Goal: Transaction & Acquisition: Register for event/course

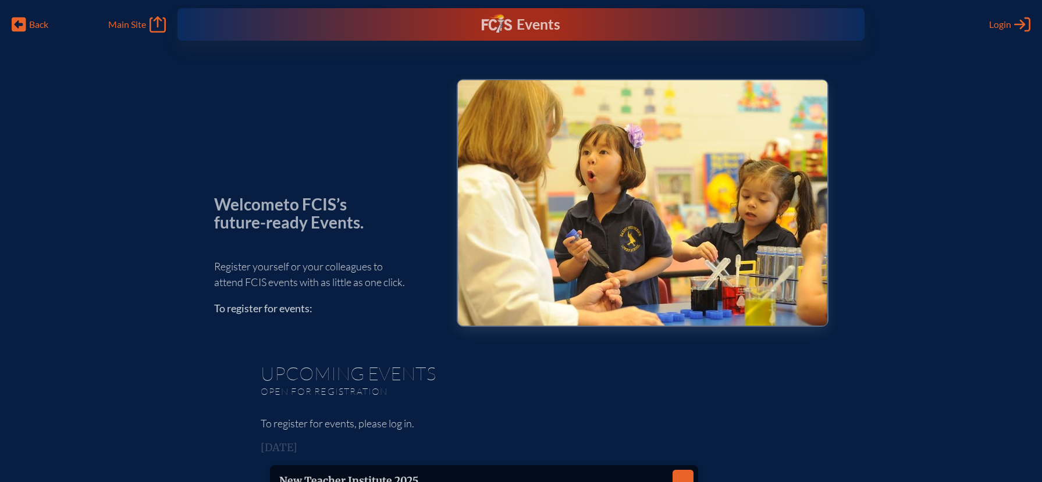
click at [512, 27] on div "Events" at bounding box center [521, 24] width 79 height 21
click at [1010, 23] on span "Login" at bounding box center [1000, 25] width 22 height 12
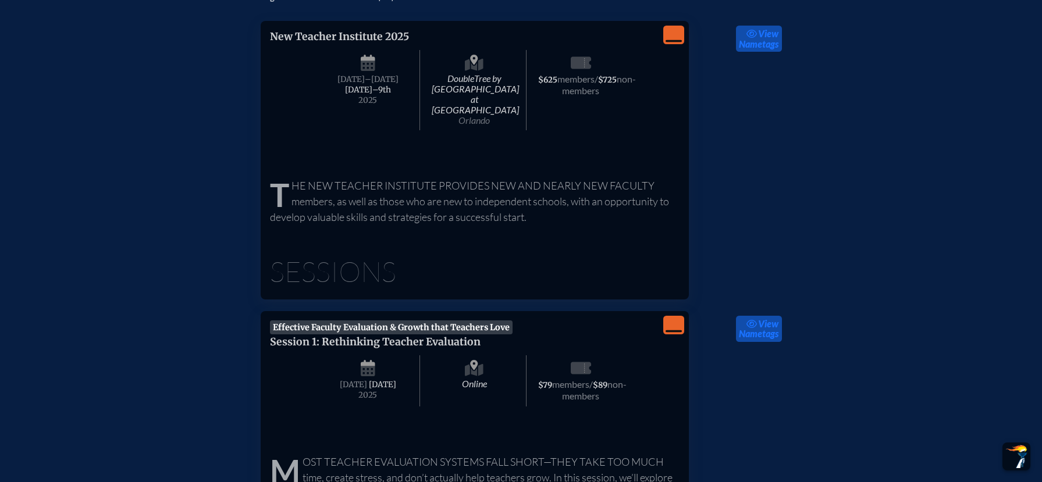
scroll to position [459, 0]
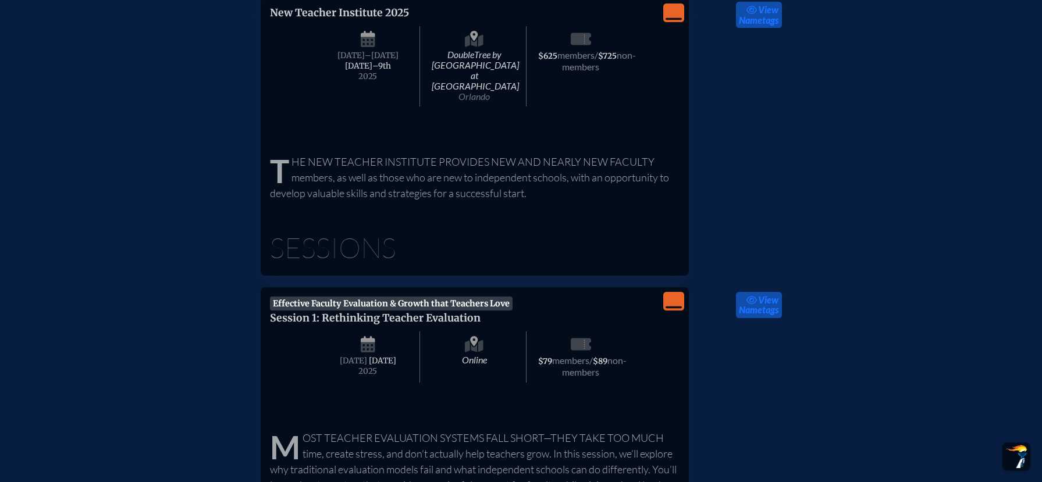
click at [681, 292] on div "View Less" at bounding box center [673, 301] width 21 height 19
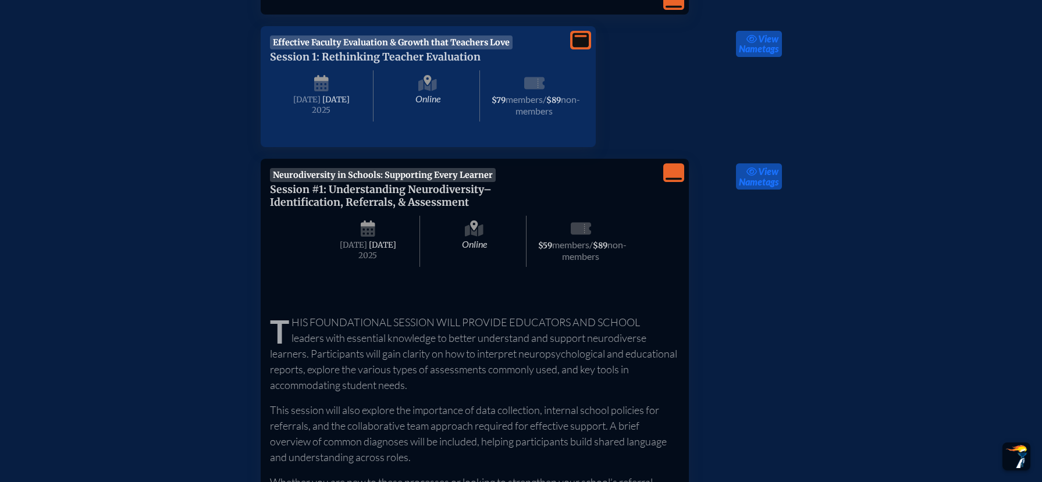
scroll to position [726, 0]
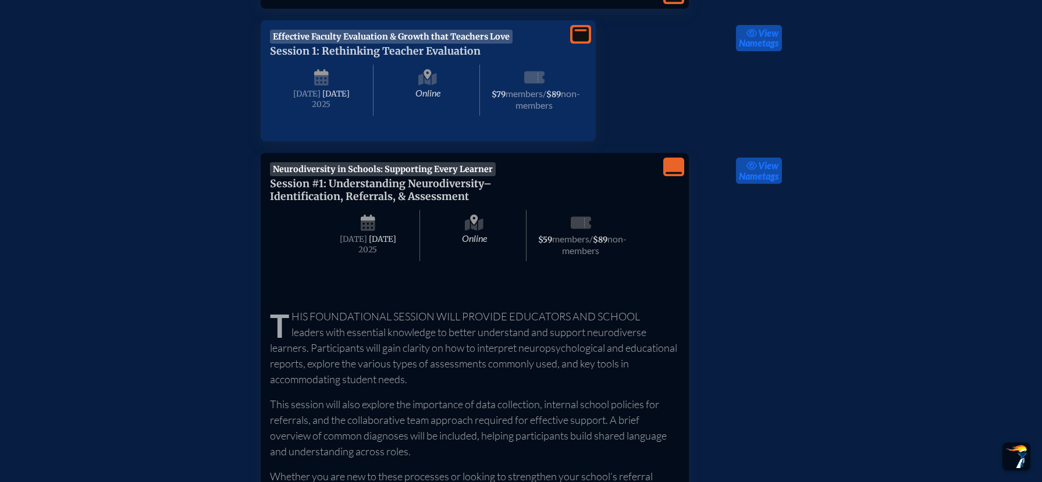
click at [667, 162] on icon "View Less" at bounding box center [674, 167] width 16 height 16
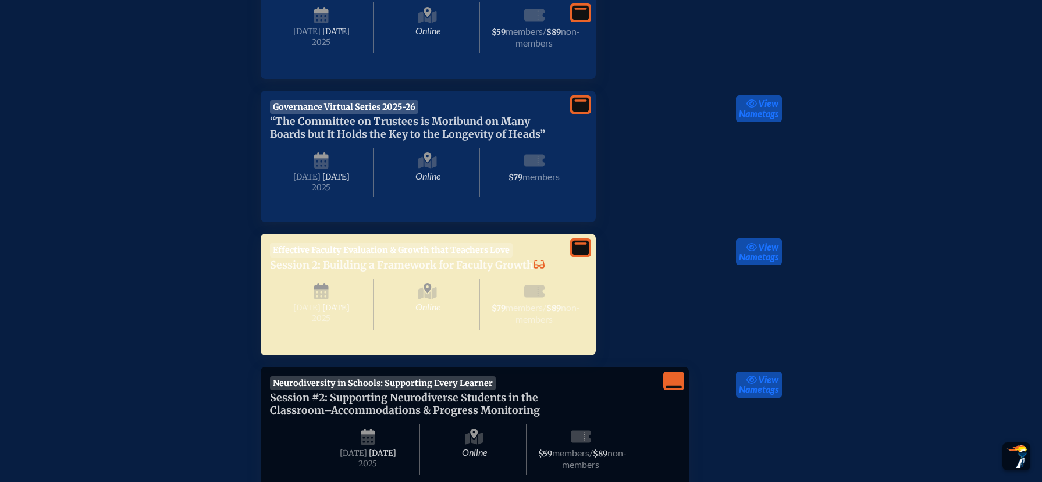
scroll to position [964, 0]
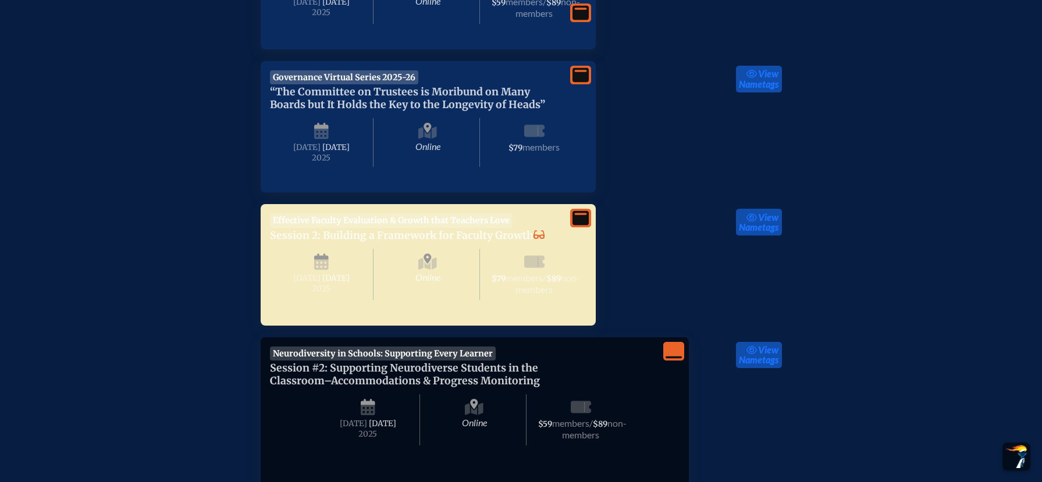
click at [590, 175] on div "View More Governance Virtual Series 2025-26 “The Committee on Trustees is Morib…" at bounding box center [428, 127] width 335 height 132
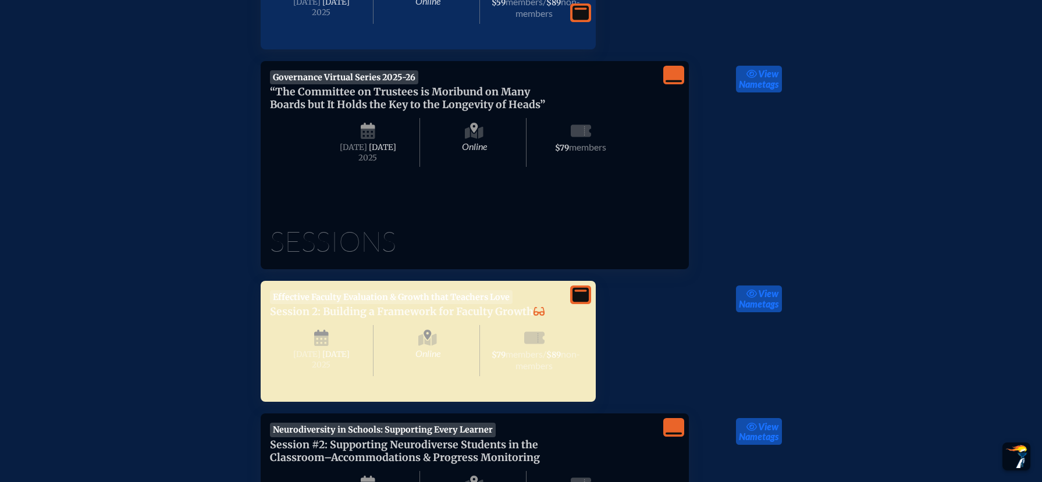
click at [457, 237] on div "Sessions" at bounding box center [475, 225] width 410 height 61
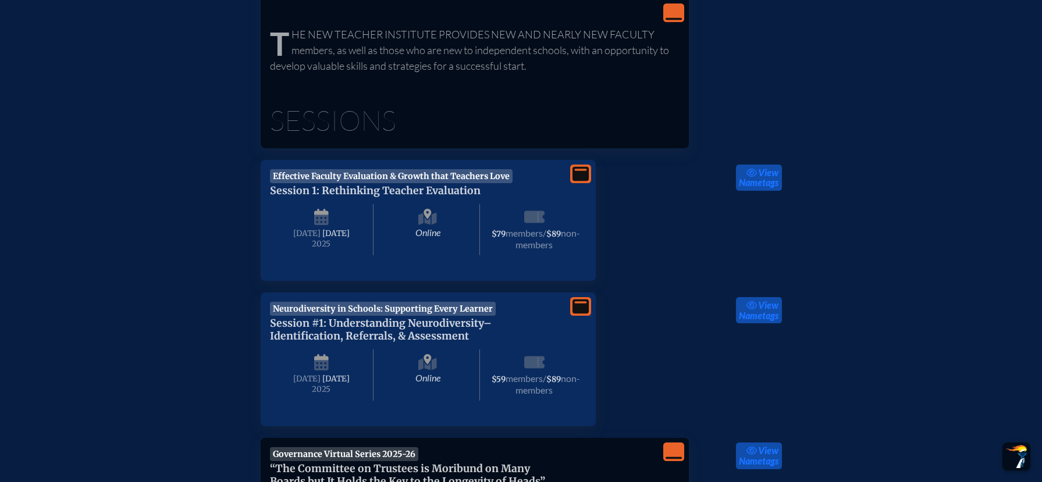
scroll to position [0, 0]
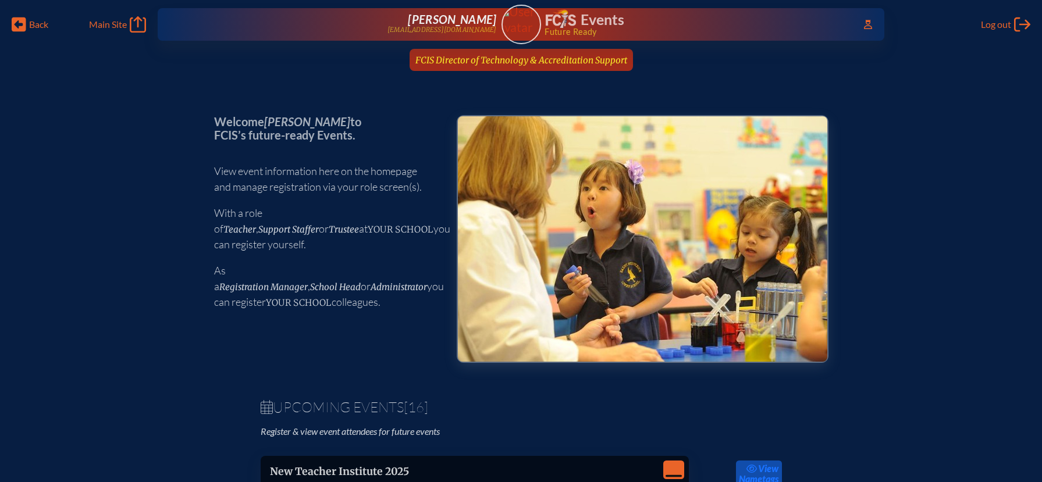
click at [565, 59] on span "FCIS Director of Technology & Accreditation Support" at bounding box center [522, 60] width 212 height 11
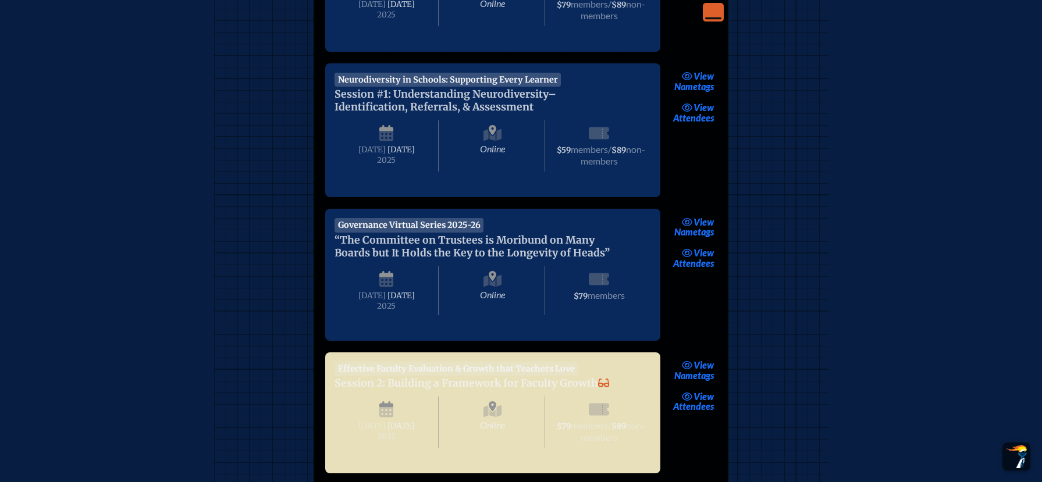
scroll to position [480, 0]
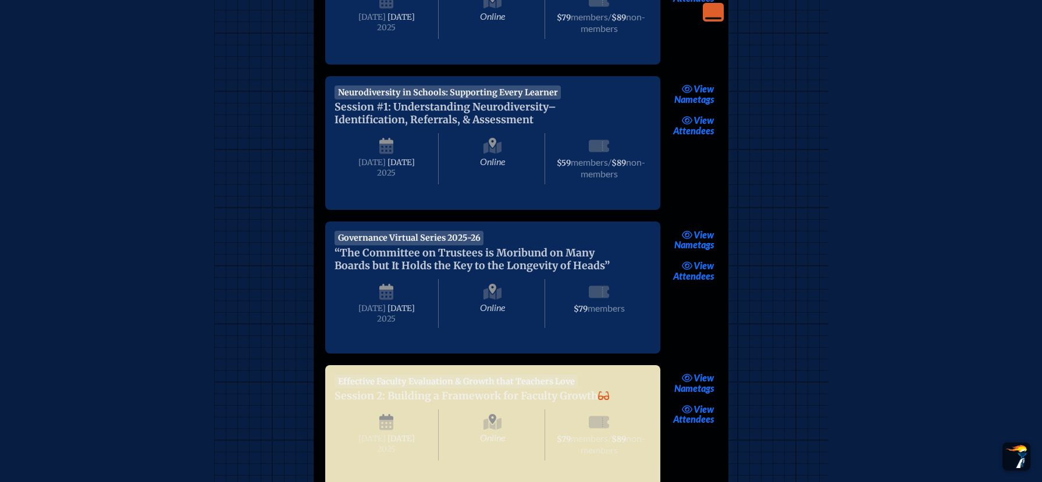
click at [649, 198] on span at bounding box center [493, 195] width 317 height 12
click at [649, 283] on div "Online [DATE] $79 members" at bounding box center [493, 302] width 317 height 61
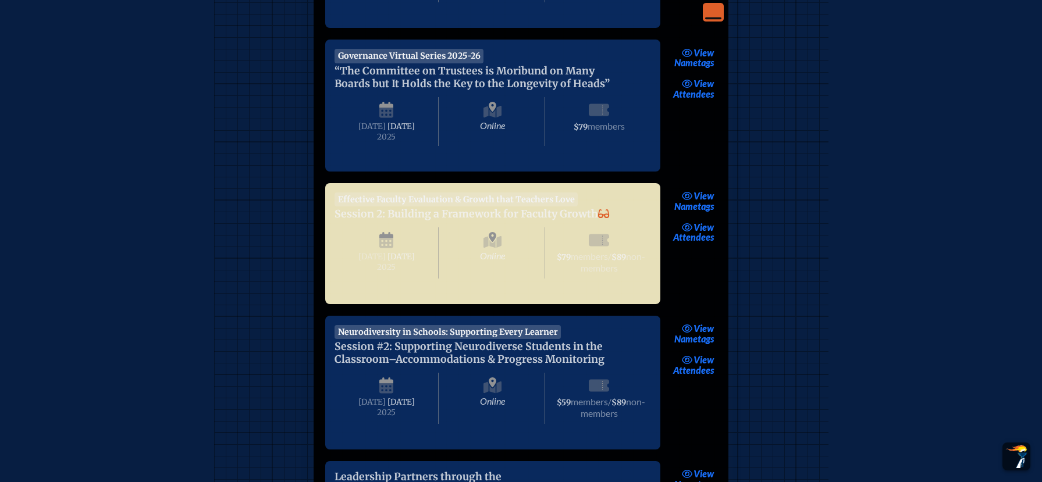
scroll to position [669, 0]
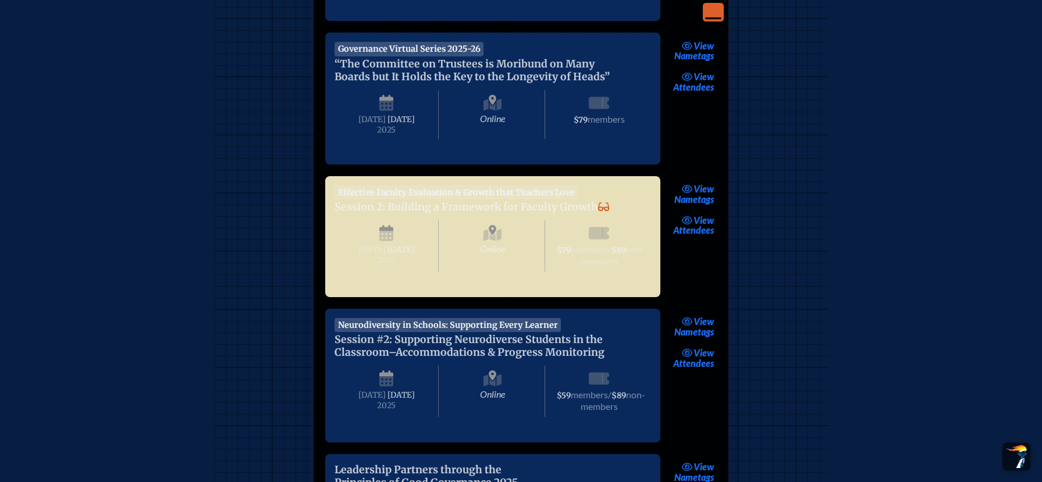
click at [601, 155] on span at bounding box center [493, 150] width 317 height 12
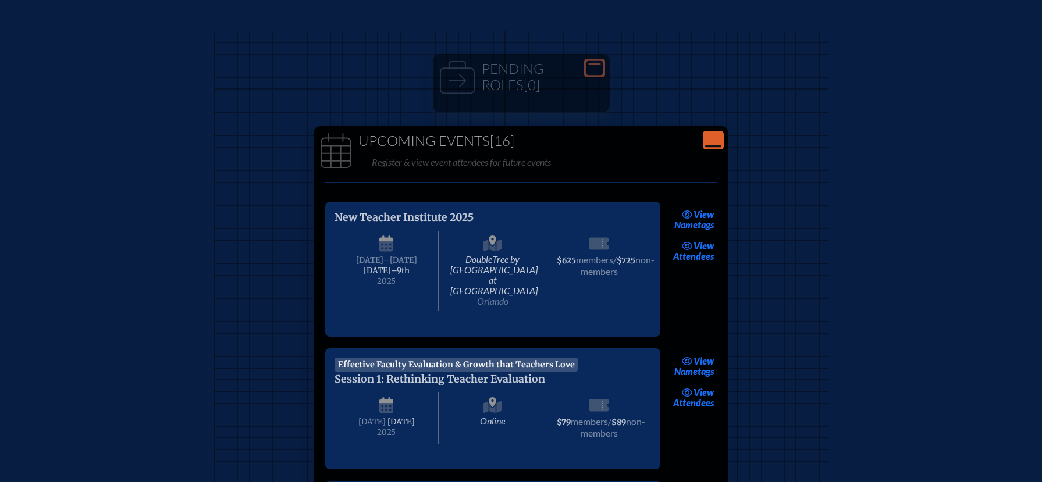
scroll to position [0, 0]
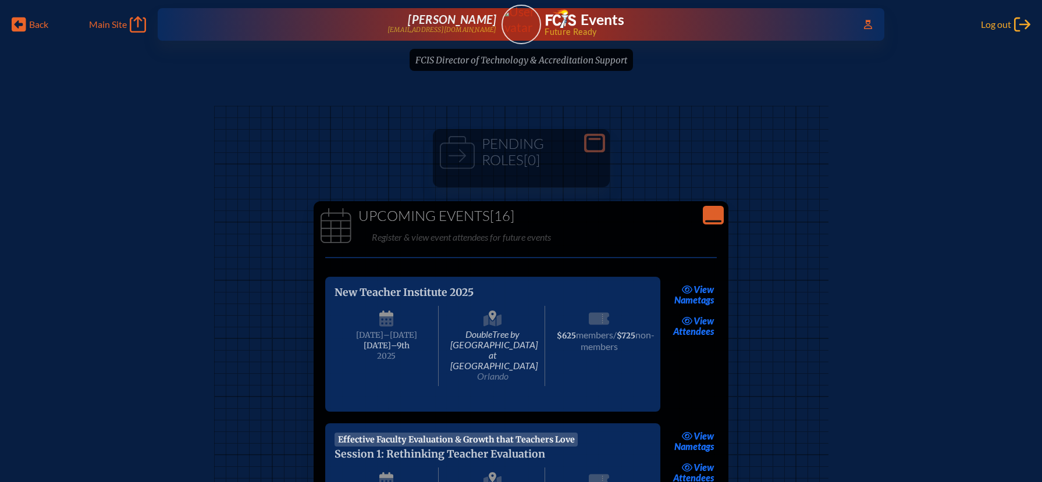
click at [1001, 26] on span "Log out" at bounding box center [996, 25] width 30 height 12
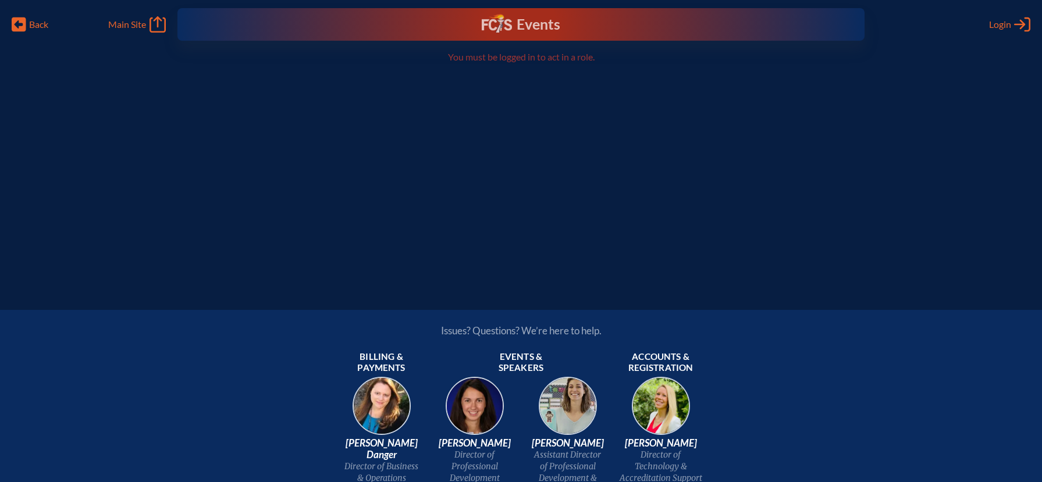
click at [514, 15] on link "Events" at bounding box center [521, 24] width 79 height 21
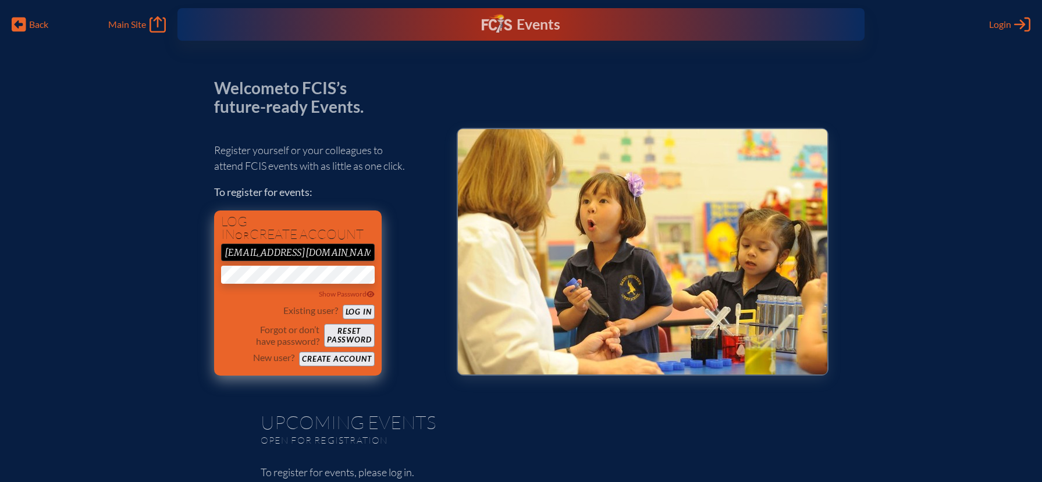
drag, startPoint x: 360, startPoint y: 315, endPoint x: 324, endPoint y: 223, distance: 98.8
click at [327, 225] on div "Log in or create account emcculloch@fcis.org Show Password Existing user? Log i…" at bounding box center [298, 293] width 168 height 165
drag, startPoint x: 321, startPoint y: 256, endPoint x: 200, endPoint y: 246, distance: 120.9
click at [200, 246] on div "Welcome to FCIS’s future-ready Events. Register yourself or your colleagues to …" at bounding box center [521, 287] width 1005 height 416
type input "evmcculloch@gmail.com"
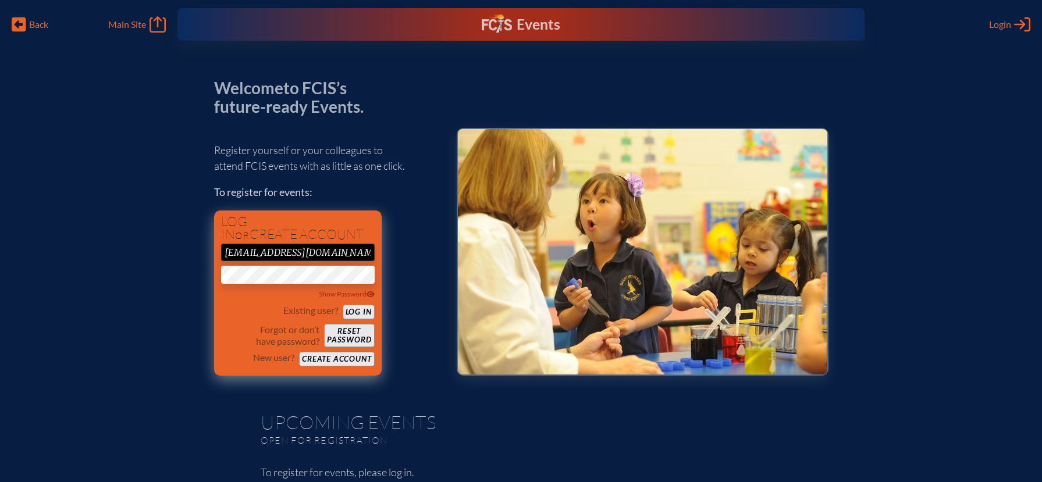
click at [378, 279] on div "Log in or create account evmcculloch@gmail.com Show Password Existing user? Log…" at bounding box center [298, 293] width 168 height 165
click at [217, 276] on div "Log in or create account evmcculloch@gmail.com Show Password Existing user? Log…" at bounding box center [298, 293] width 168 height 165
click at [410, 257] on div "Register yourself or your colleagues to attend FCIS events with as little as on…" at bounding box center [326, 254] width 224 height 244
click at [367, 319] on div "Existing user? Log in Forgot or don’t have password? Reset password New user? C…" at bounding box center [298, 336] width 154 height 62
click at [367, 313] on button "Log in" at bounding box center [359, 312] width 32 height 15
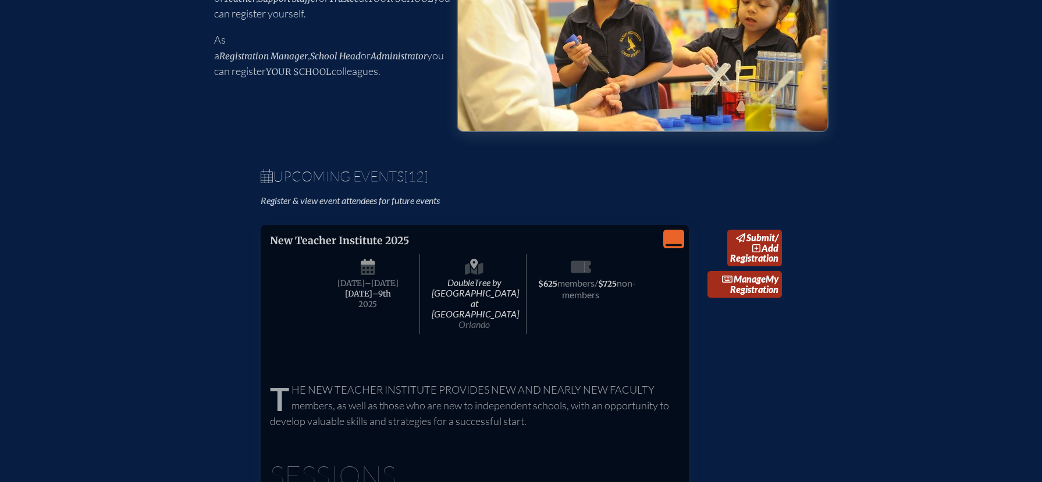
scroll to position [236, 0]
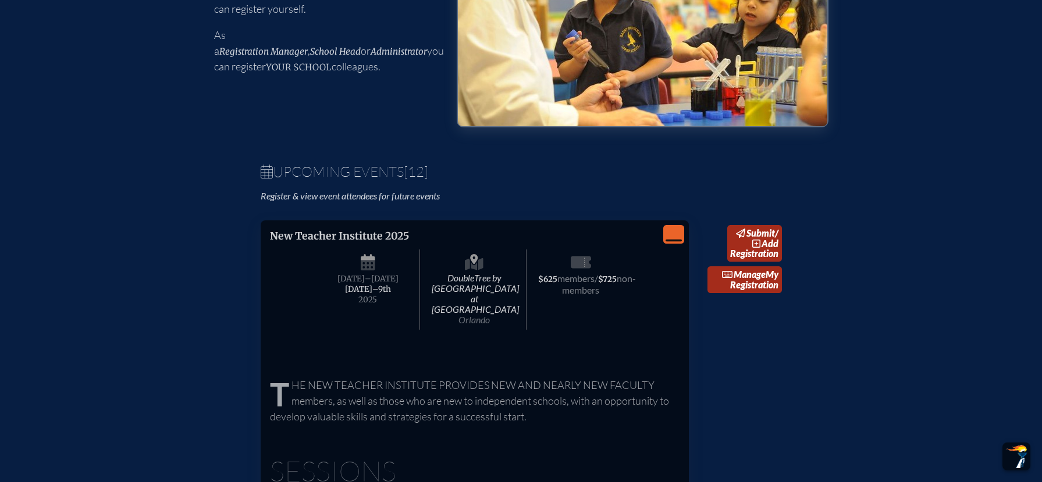
click at [669, 232] on icon "View Less" at bounding box center [674, 234] width 16 height 16
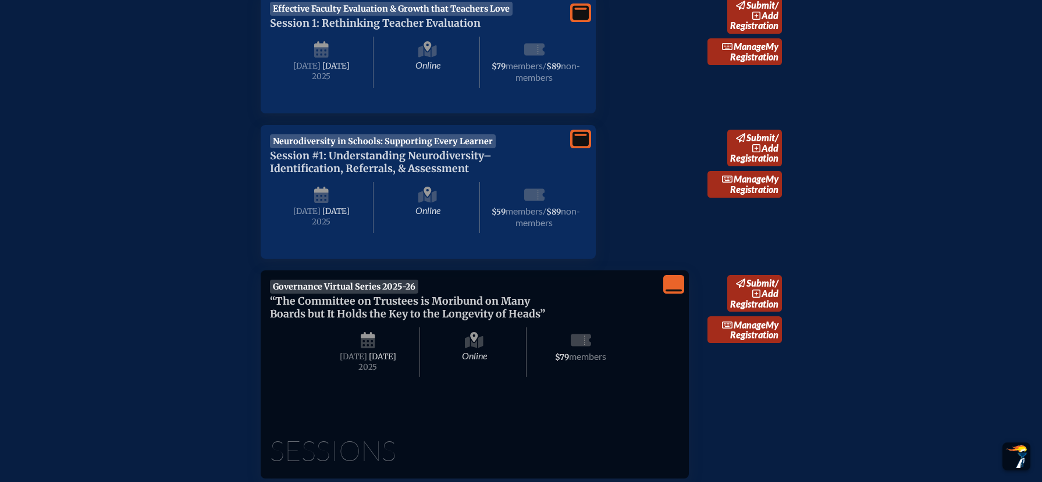
scroll to position [669, 0]
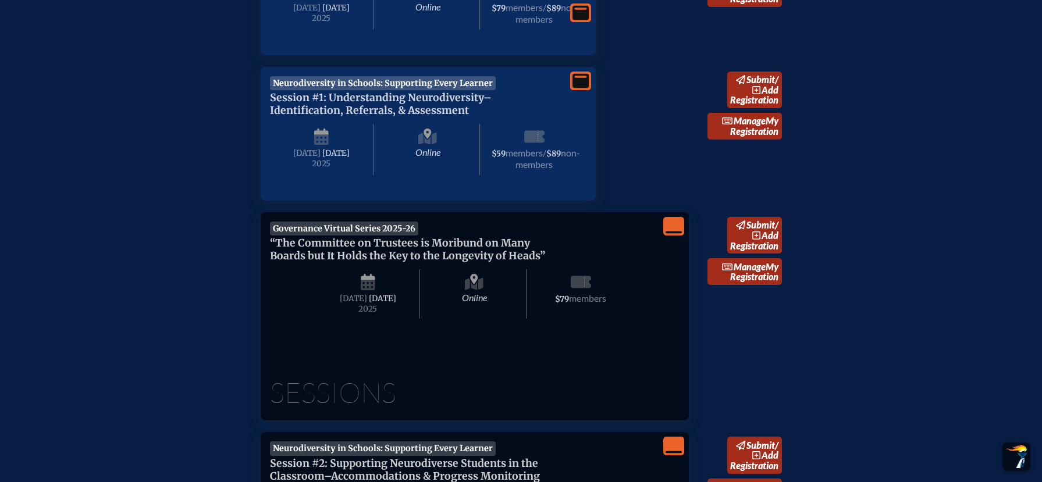
click at [676, 225] on icon "View Less" at bounding box center [674, 226] width 16 height 16
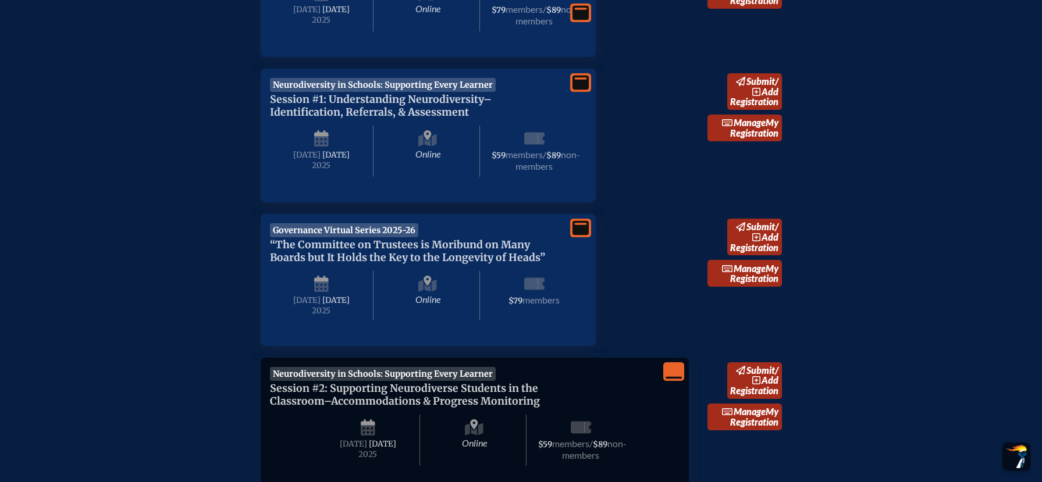
scroll to position [662, 0]
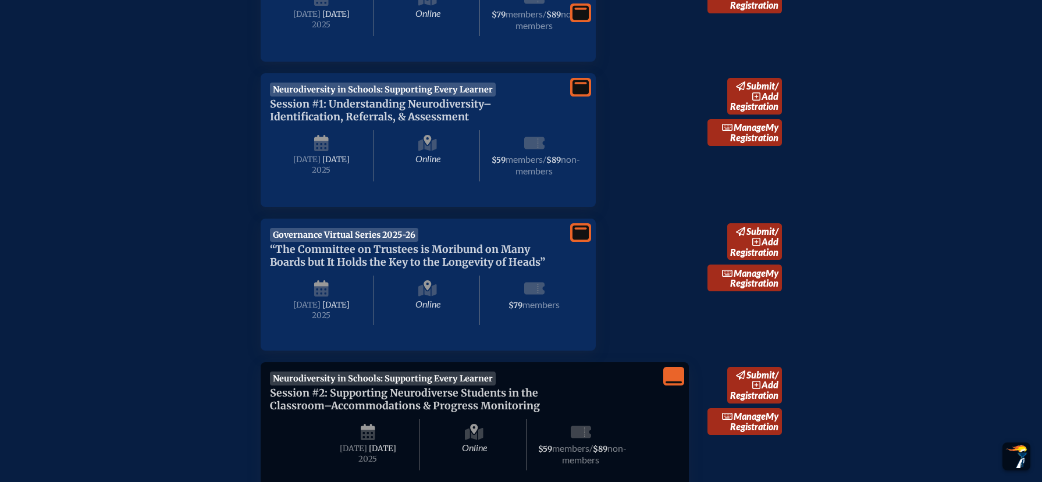
click at [582, 240] on icon at bounding box center [581, 233] width 16 height 15
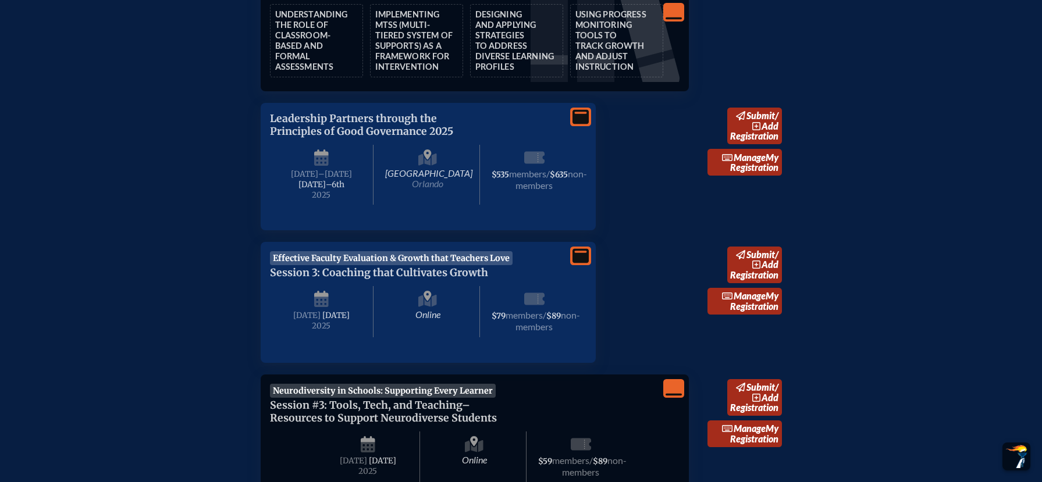
scroll to position [1801, 0]
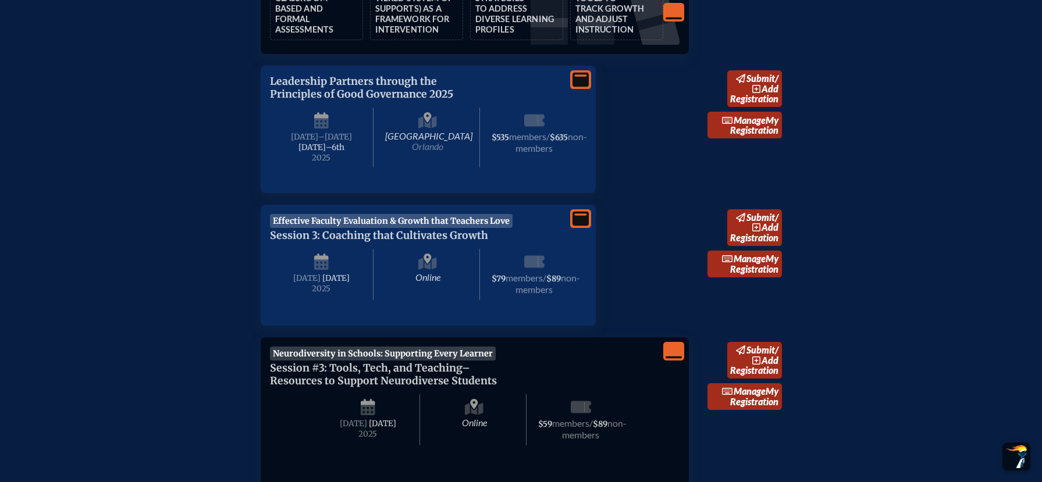
click at [582, 87] on icon at bounding box center [581, 80] width 16 height 15
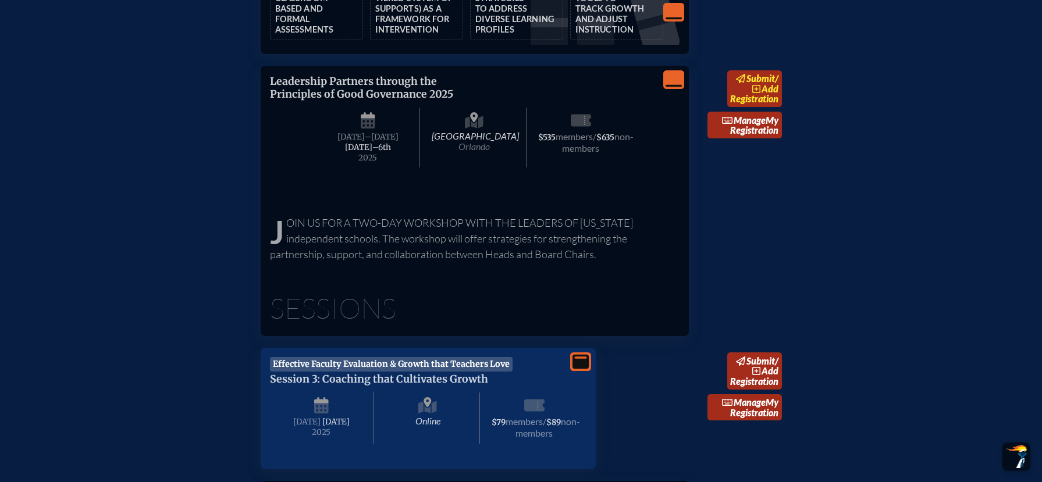
click at [773, 107] on link "submit / add Registration" at bounding box center [754, 88] width 55 height 37
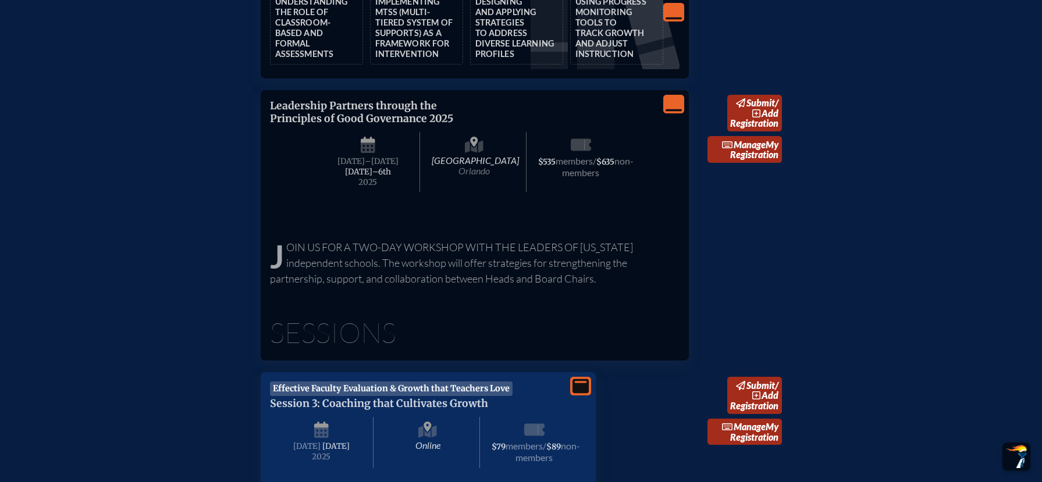
scroll to position [1807, 0]
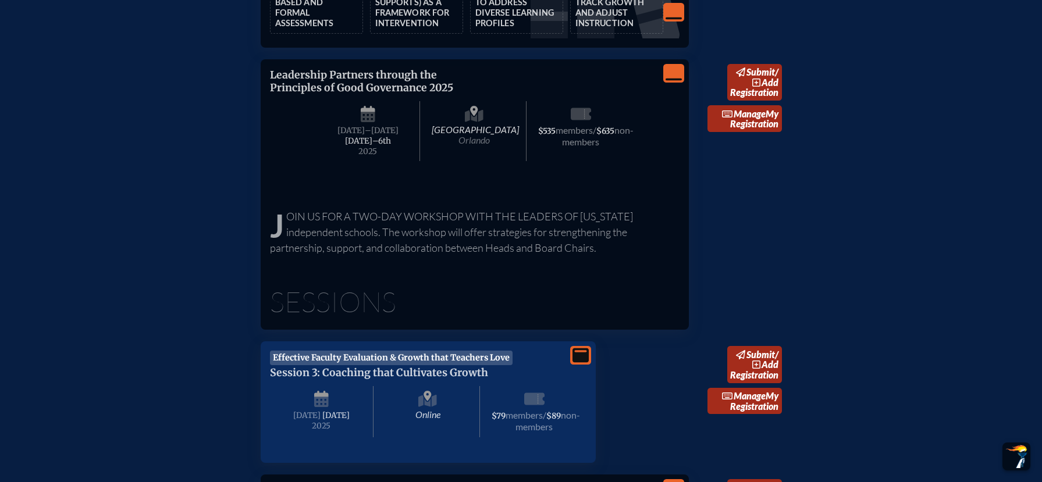
click at [479, 316] on h1 "Sessions" at bounding box center [475, 302] width 410 height 28
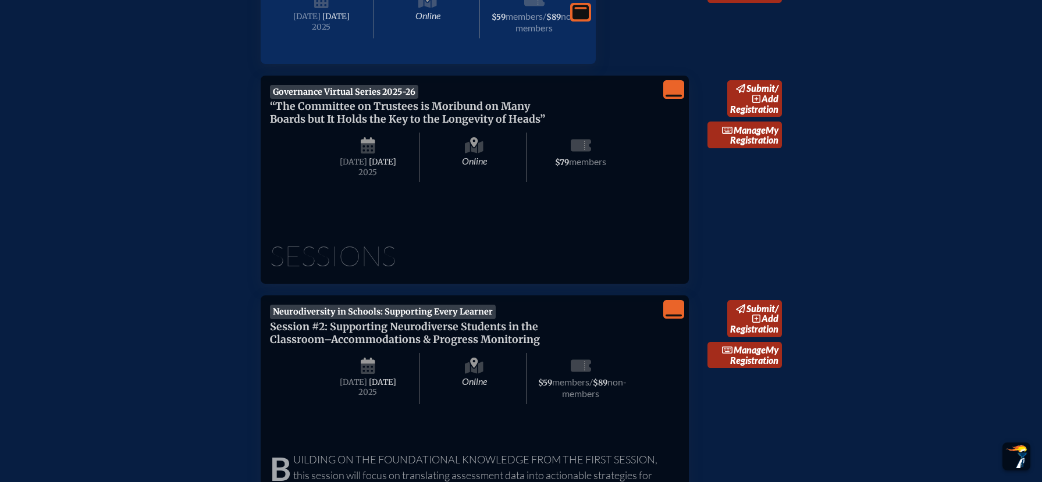
scroll to position [805, 0]
click at [671, 96] on icon "View Less" at bounding box center [674, 90] width 16 height 16
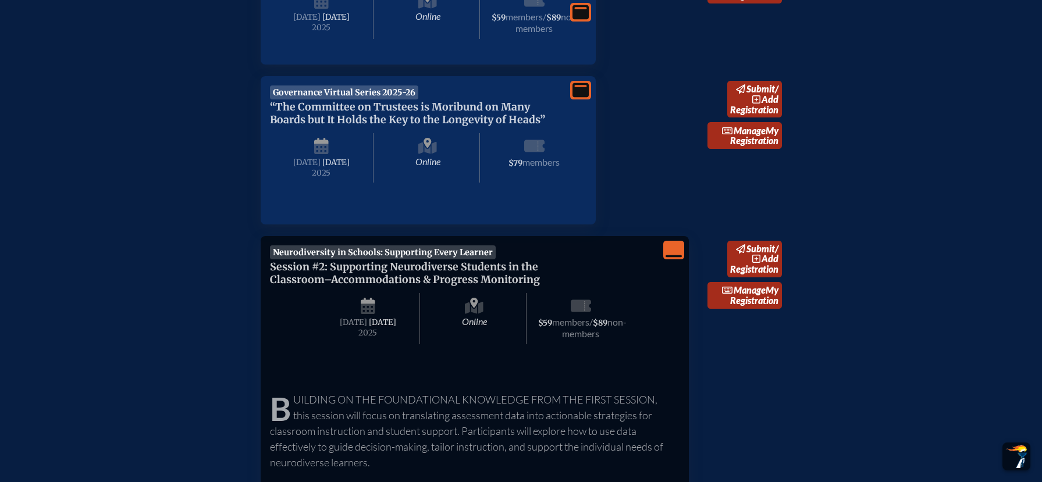
scroll to position [878, 0]
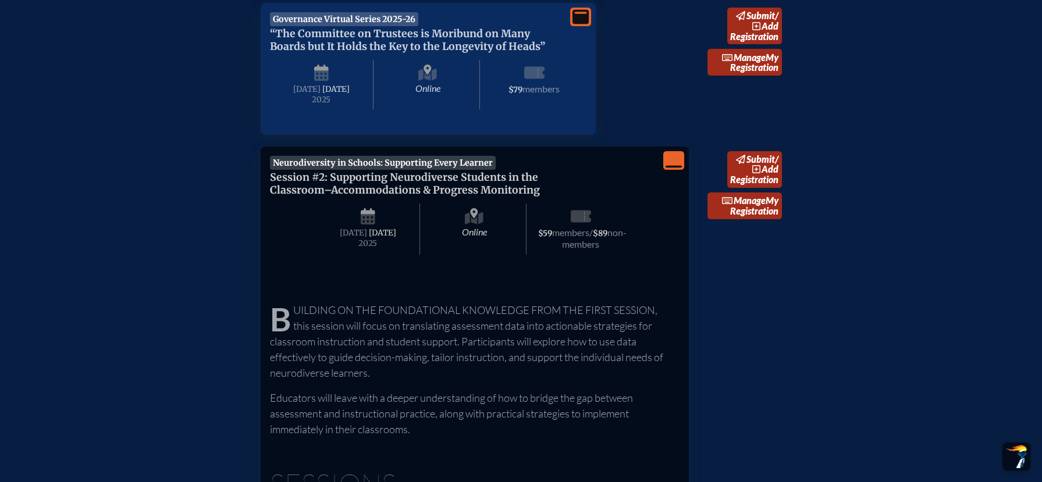
click at [577, 22] on icon at bounding box center [581, 17] width 16 height 15
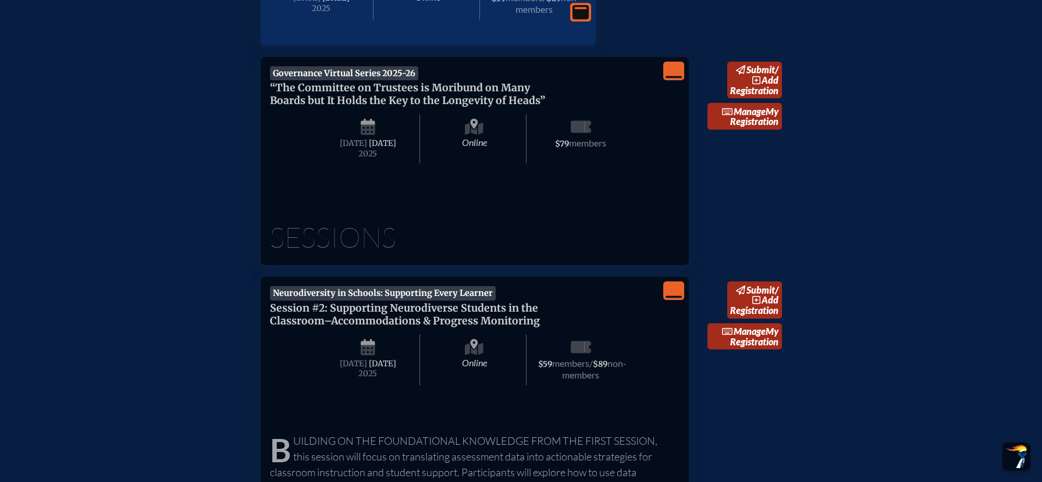
scroll to position [823, 0]
click at [758, 83] on icon at bounding box center [756, 81] width 9 height 9
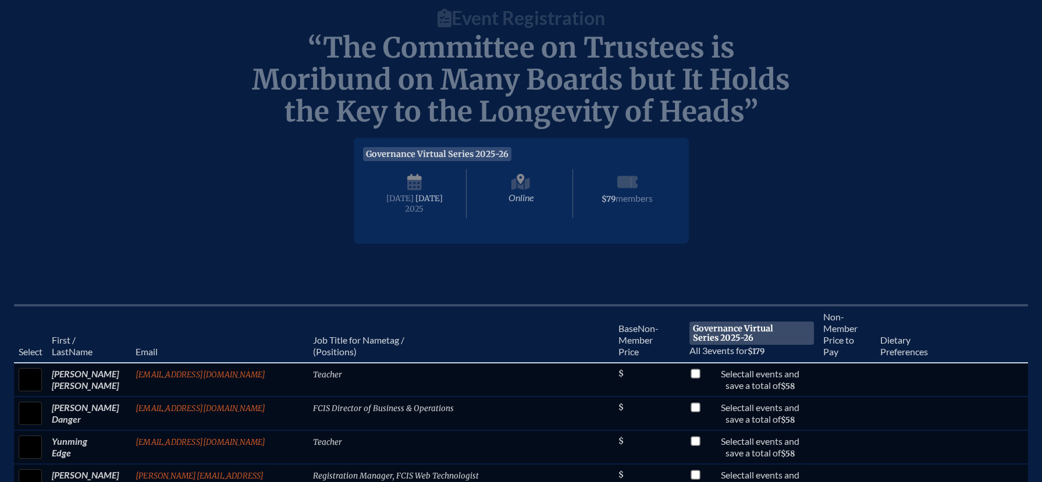
scroll to position [133, 0]
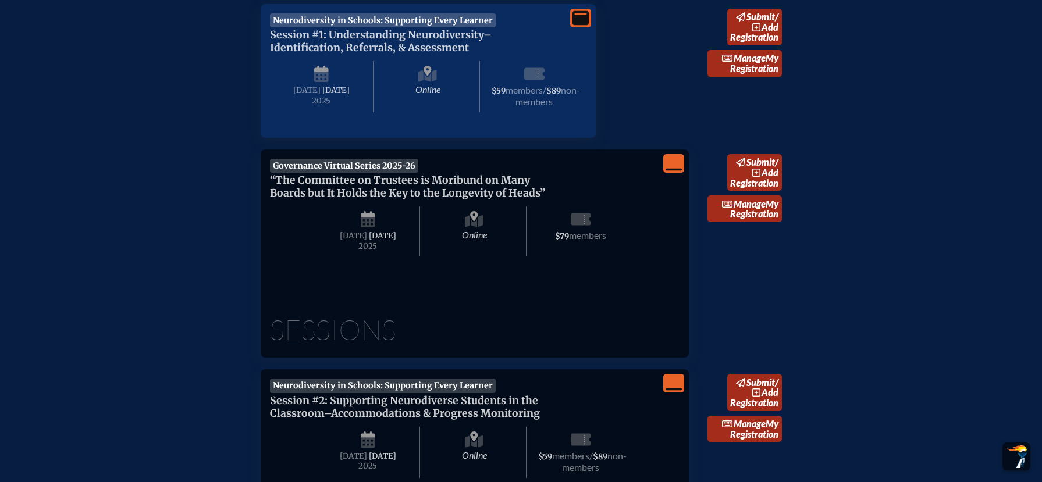
scroll to position [730, 0]
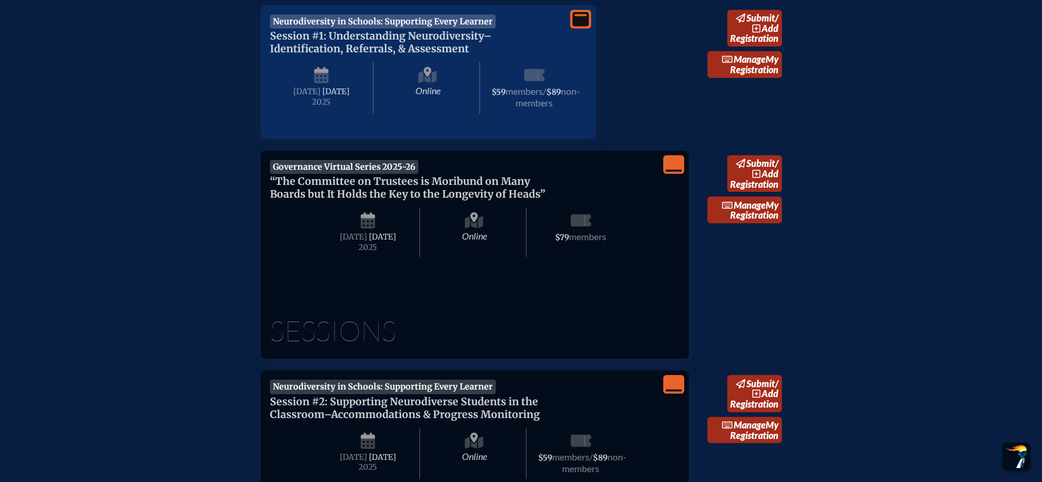
click at [684, 177] on div "View Less Governance Virtual Series 2025-26 “The Committee on Trustees is Morib…" at bounding box center [475, 255] width 428 height 208
click at [676, 174] on div "View Less" at bounding box center [673, 164] width 21 height 19
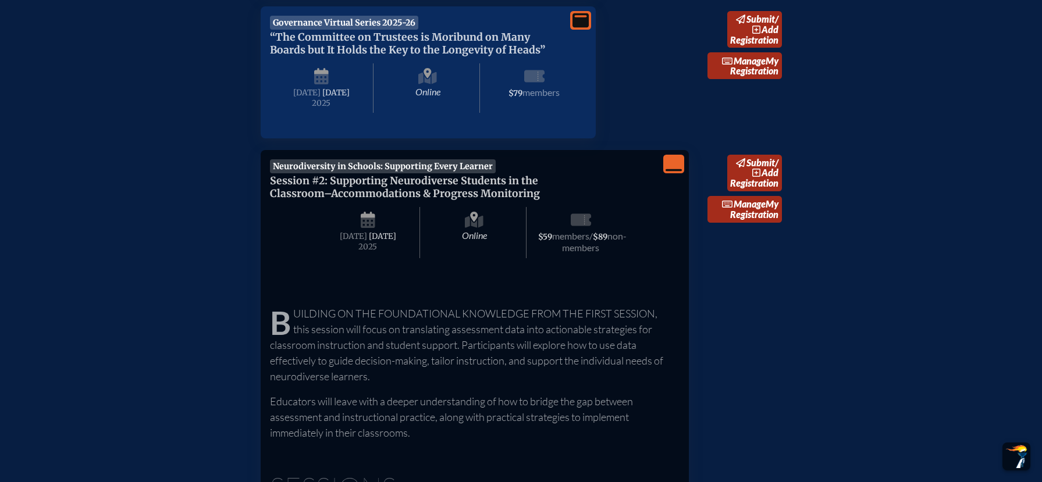
scroll to position [878, 0]
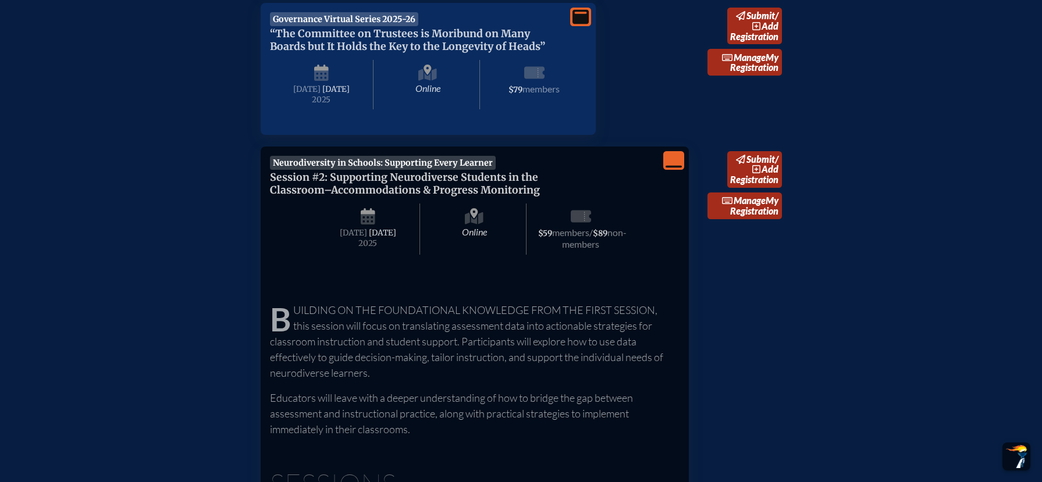
click at [594, 31] on div "View More Governance Virtual Series 2025-26 “The Committee on Trustees is Morib…" at bounding box center [428, 69] width 335 height 132
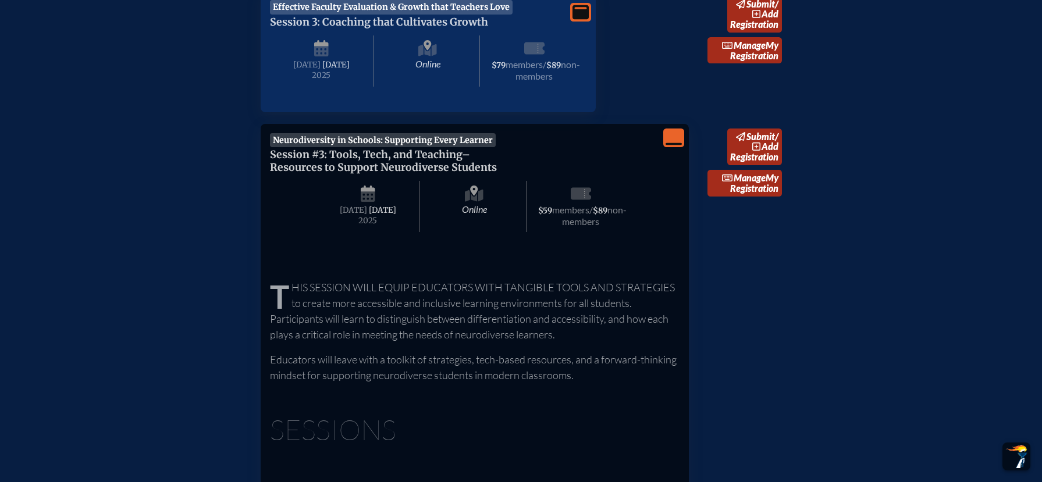
scroll to position [2231, 0]
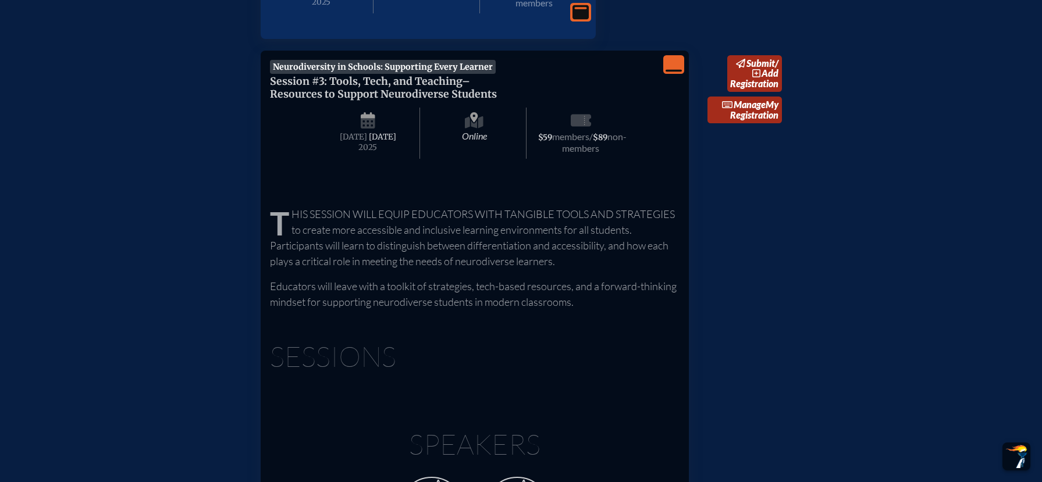
click at [621, 118] on div "Neurodiversity in Schools: Supporting Every Learner Session #3: Tools, Tech, an…" at bounding box center [475, 117] width 410 height 115
click at [671, 73] on icon "View Less" at bounding box center [674, 64] width 16 height 16
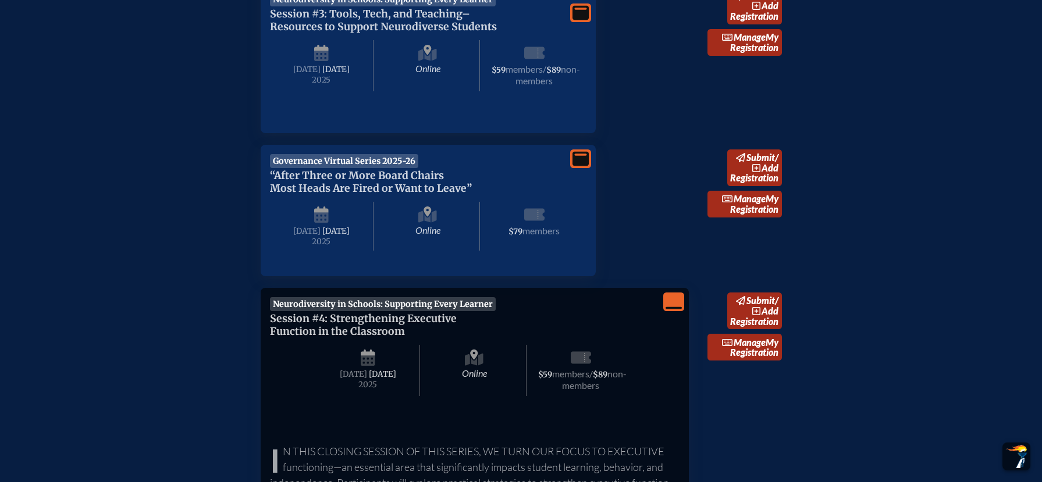
scroll to position [2307, 0]
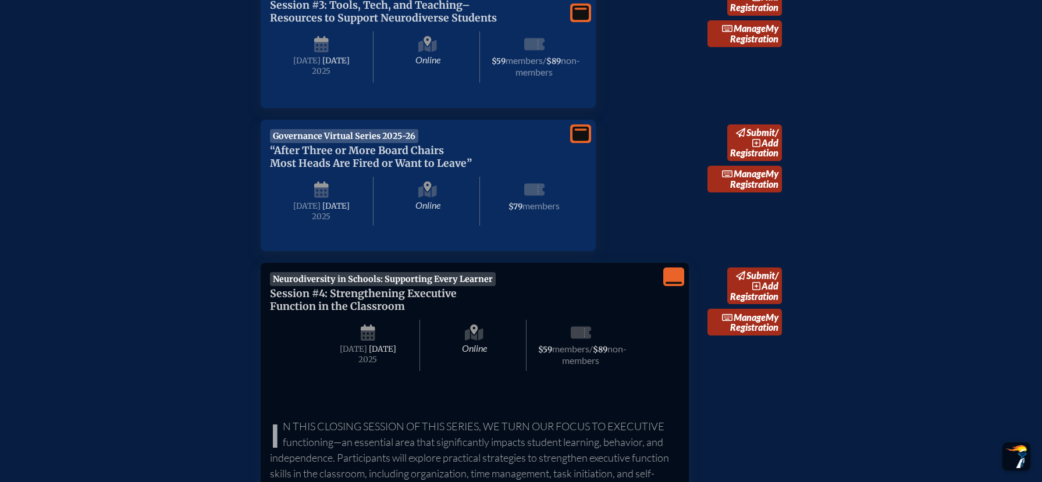
click at [679, 285] on icon "View Less" at bounding box center [674, 277] width 16 height 16
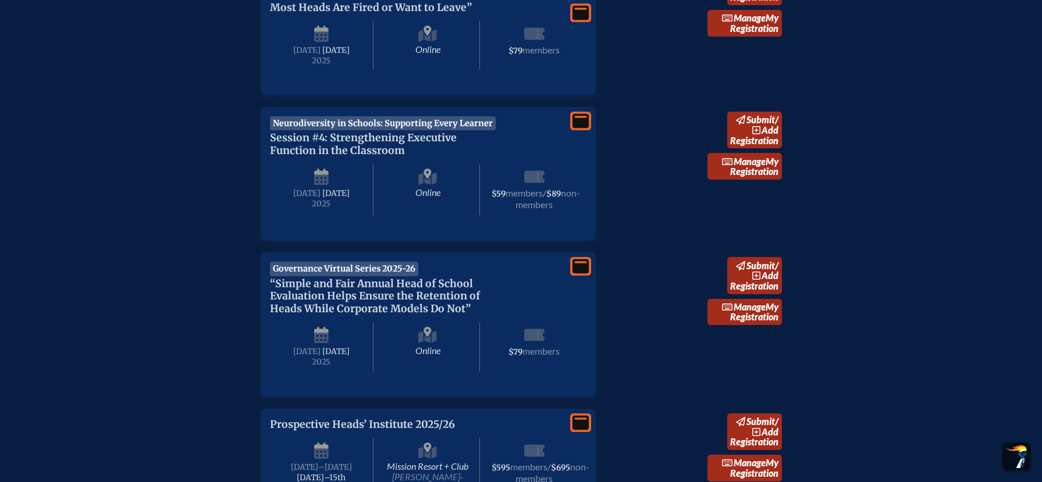
scroll to position [2291, 0]
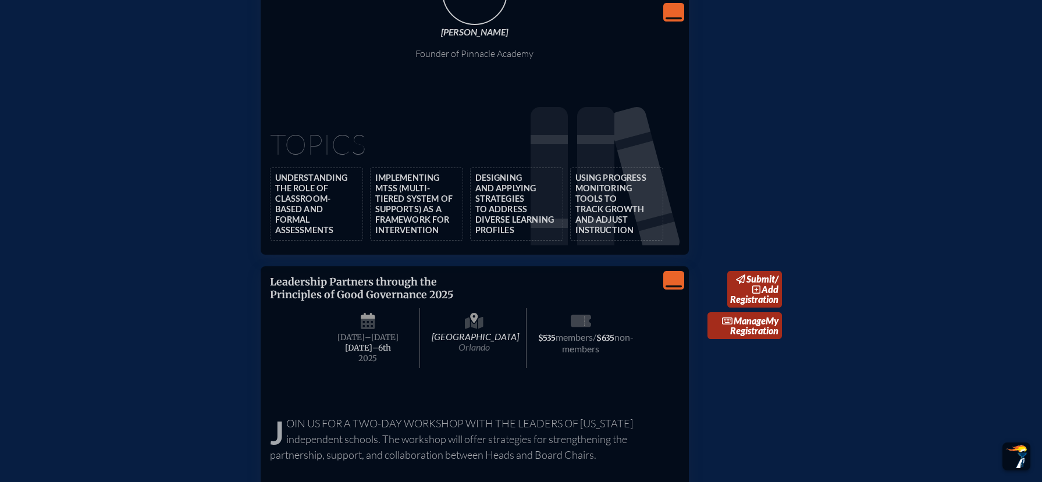
click at [686, 294] on div "View Less Leadership Partners through the Principles of Good Governance 2025 Hy…" at bounding box center [475, 402] width 428 height 271
click at [682, 290] on div "View Less" at bounding box center [673, 280] width 21 height 19
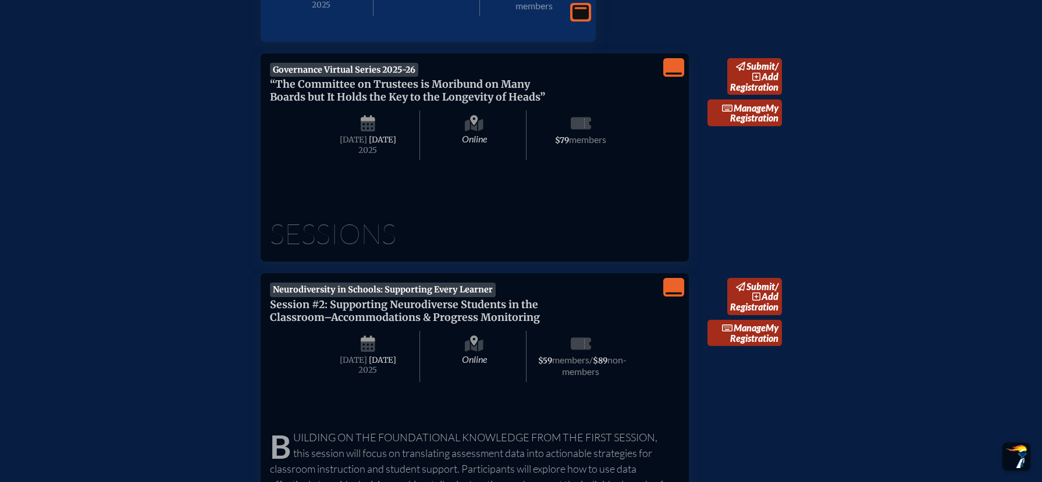
click at [681, 296] on icon "View Less" at bounding box center [674, 287] width 16 height 16
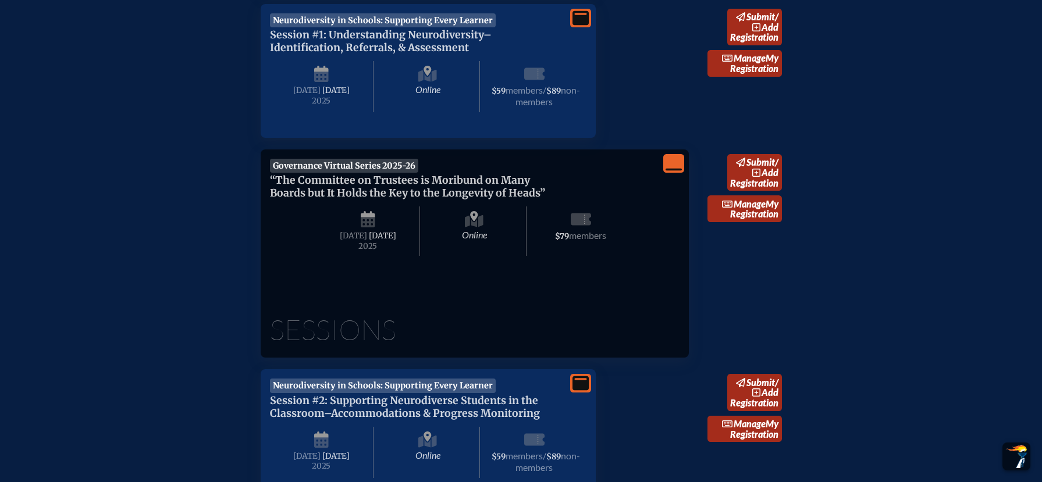
scroll to position [477, 0]
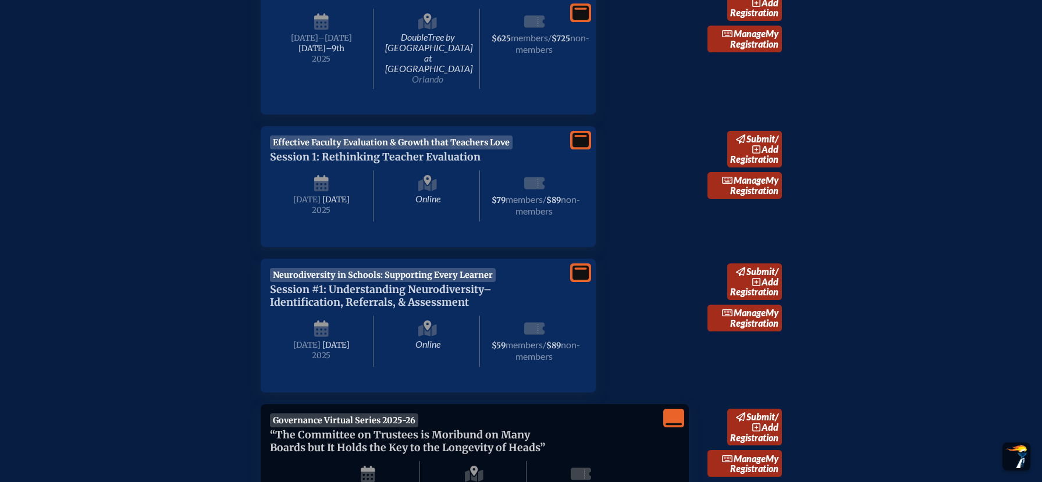
click at [680, 420] on icon "View Less" at bounding box center [674, 418] width 16 height 16
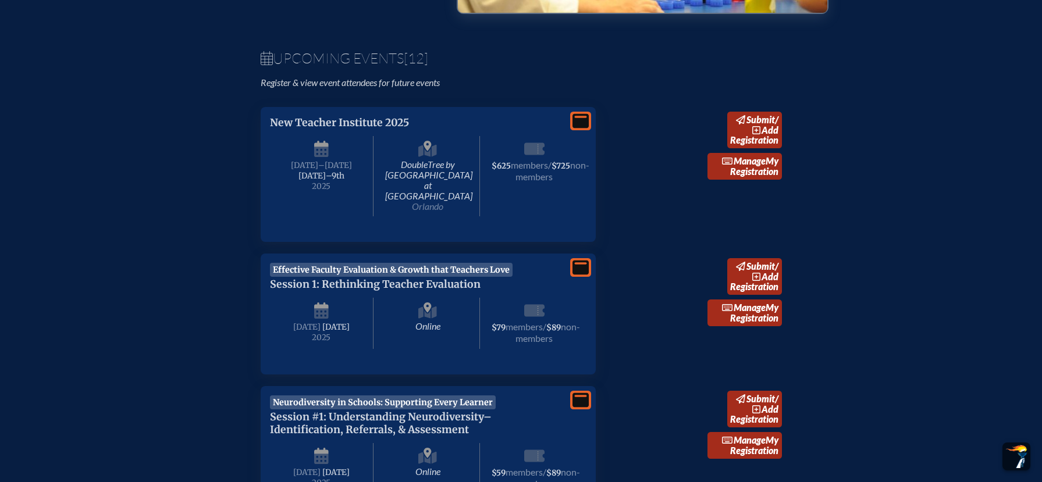
scroll to position [331, 0]
